Goal: Find contact information: Find contact information

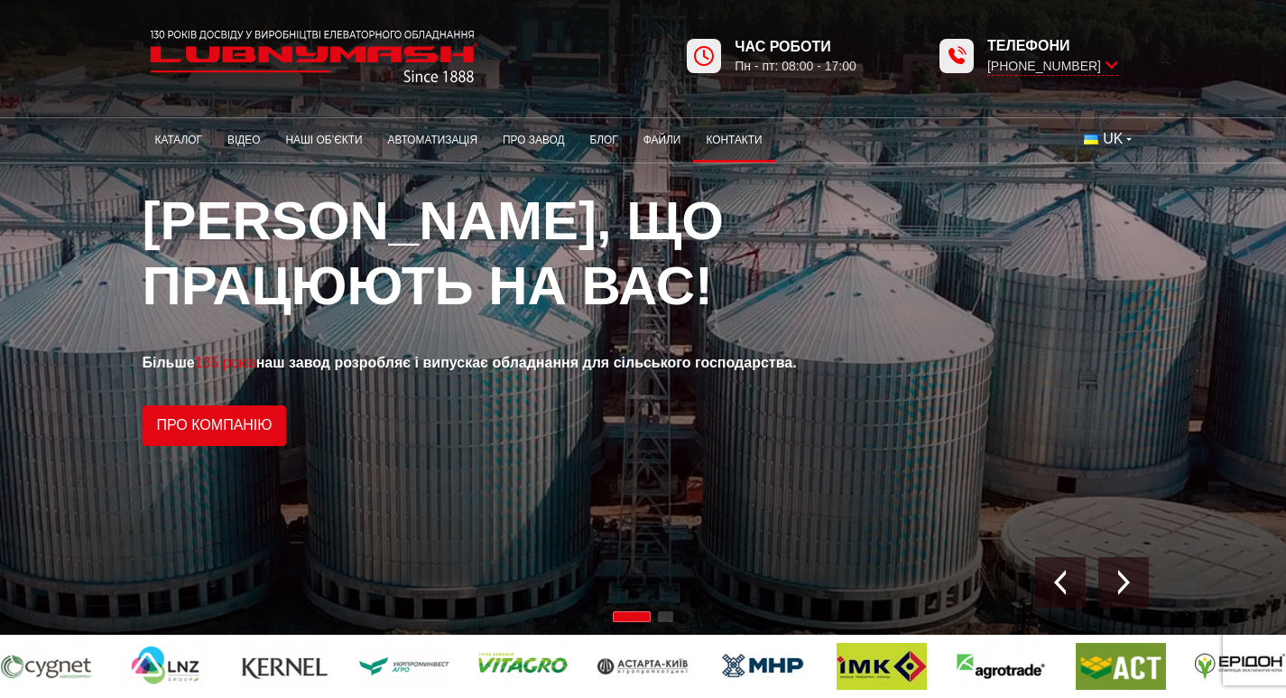
click at [693, 132] on link "Контакти" at bounding box center [733, 140] width 81 height 35
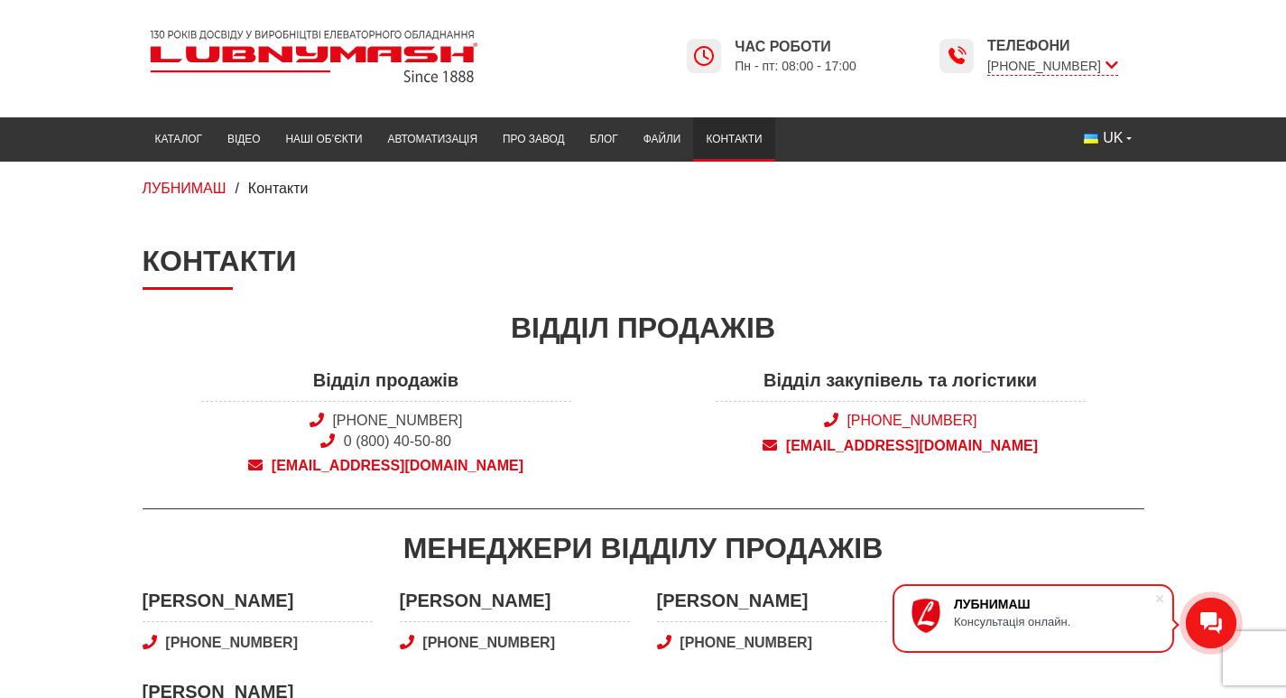
drag, startPoint x: 1039, startPoint y: 421, endPoint x: 904, endPoint y: 415, distance: 134.6
click at [904, 415] on span "[PHONE_NUMBER]" at bounding box center [901, 421] width 370 height 20
copy link "[PHONE_NUMBER]"
